Goal: Contribute content

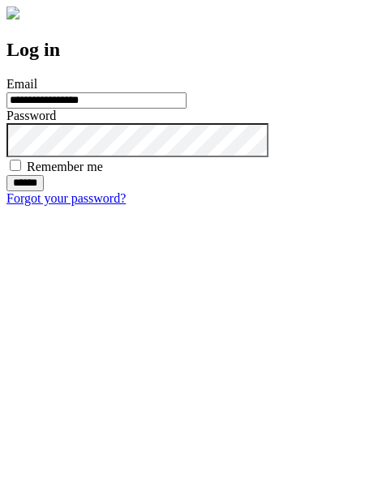
type input "**********"
click at [44, 191] on input "******" at bounding box center [24, 183] width 37 height 16
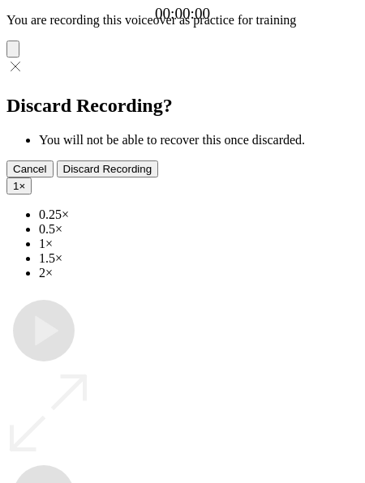
type input "**********"
